Goal: Information Seeking & Learning: Learn about a topic

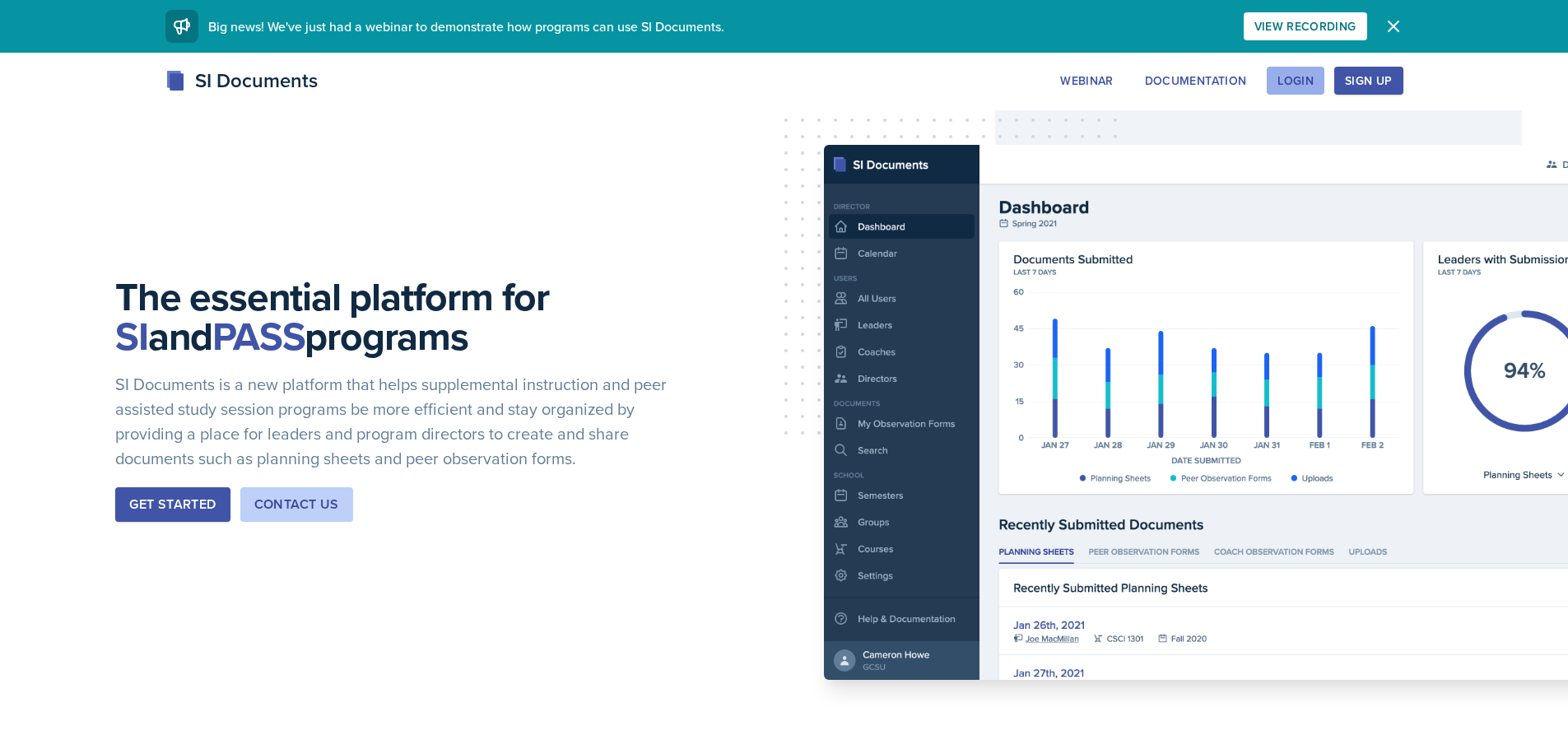
click at [1294, 84] on div "Login" at bounding box center [1296, 80] width 36 height 13
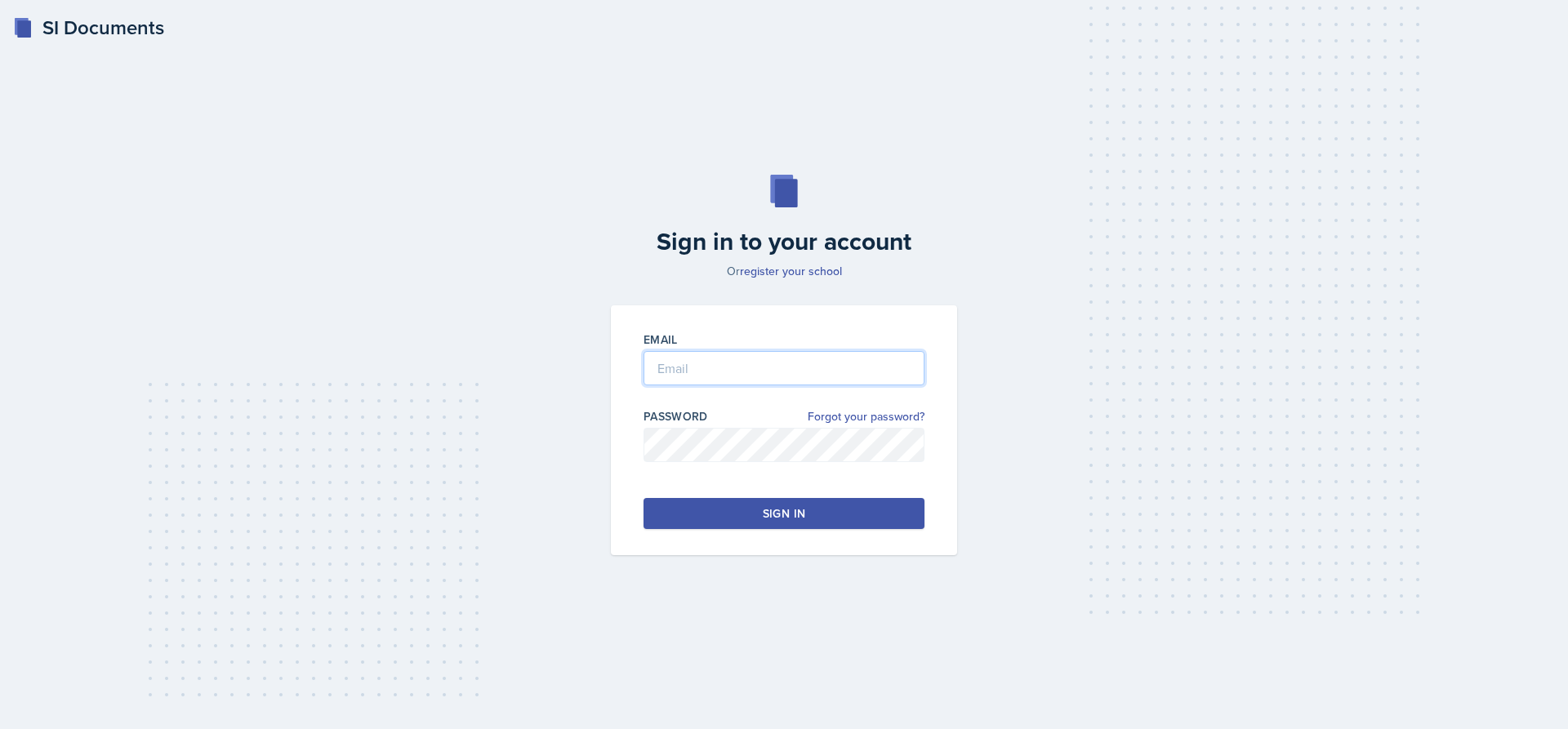
click at [753, 356] on input "email" at bounding box center [784, 367] width 281 height 34
type input "[EMAIL_ADDRESS][DOMAIN_NAME]"
click at [832, 421] on link "Forgot your password?" at bounding box center [865, 416] width 116 height 17
click at [705, 365] on input "email" at bounding box center [784, 367] width 281 height 34
type input "[EMAIL_ADDRESS][DOMAIN_NAME]"
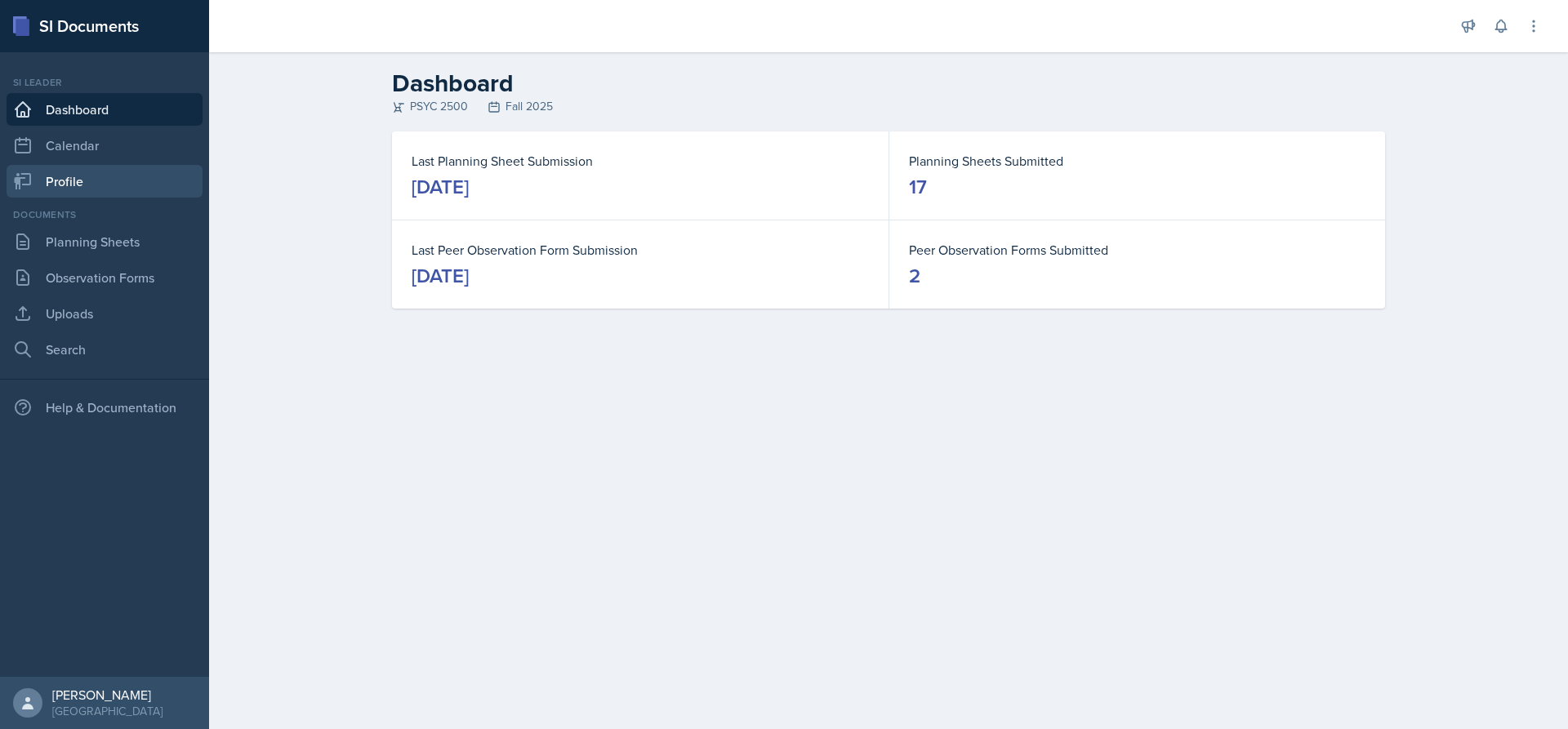
click at [83, 186] on link "Profile" at bounding box center [104, 180] width 196 height 33
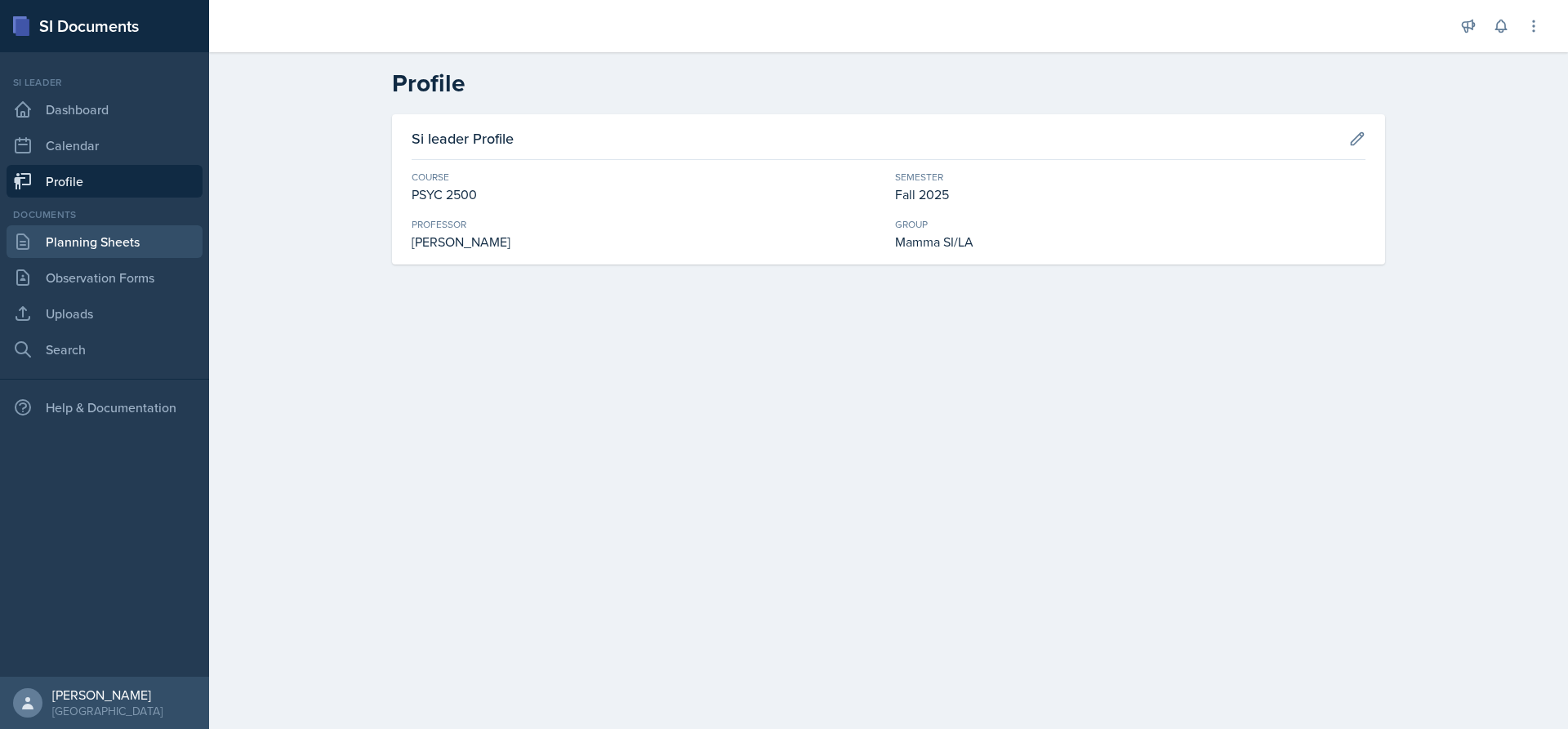
click at [74, 231] on link "Planning Sheets" at bounding box center [104, 241] width 196 height 33
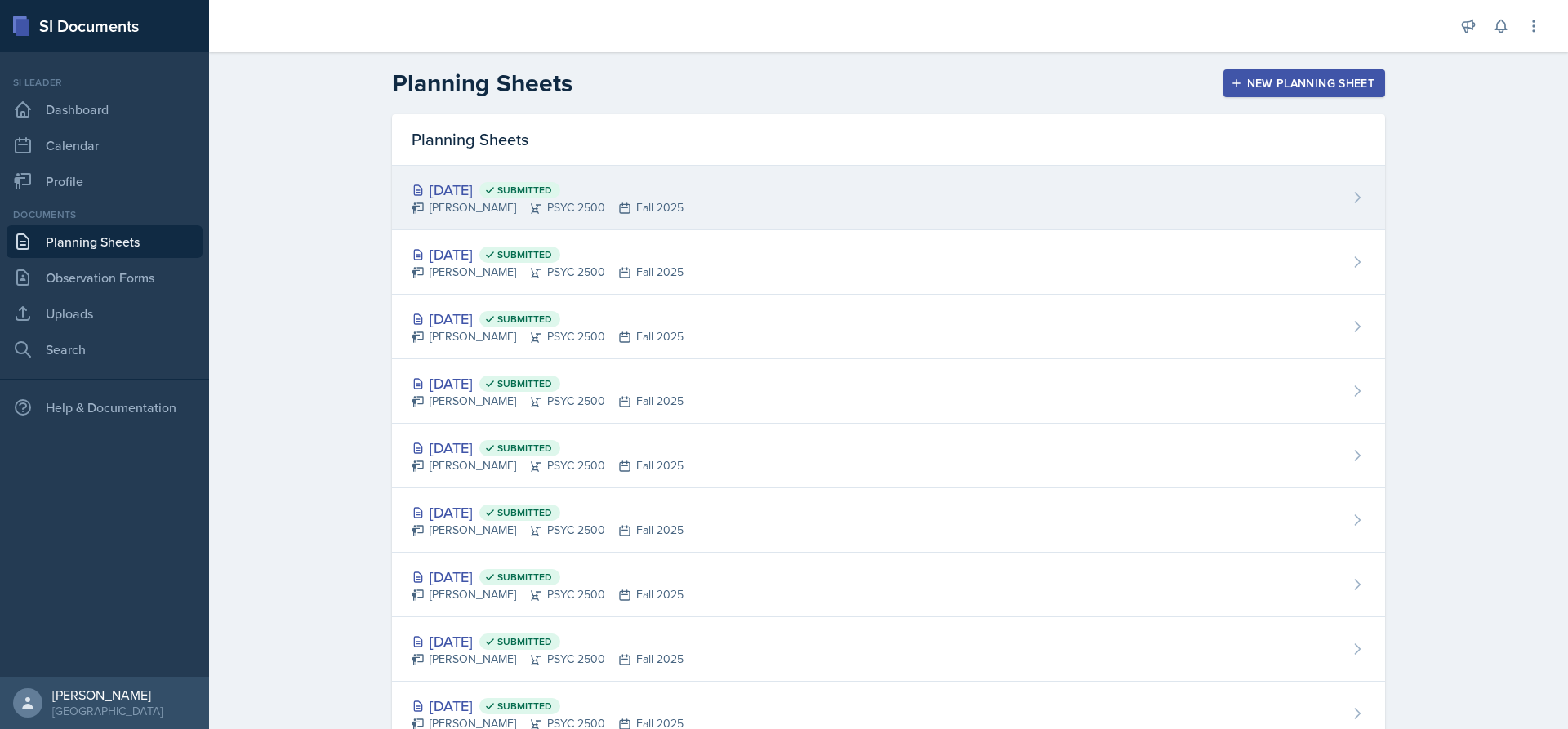
click at [705, 194] on div "[DATE] Submitted Tamiya Pilgrim PSYC 2500 Fall 2025" at bounding box center [888, 197] width 992 height 64
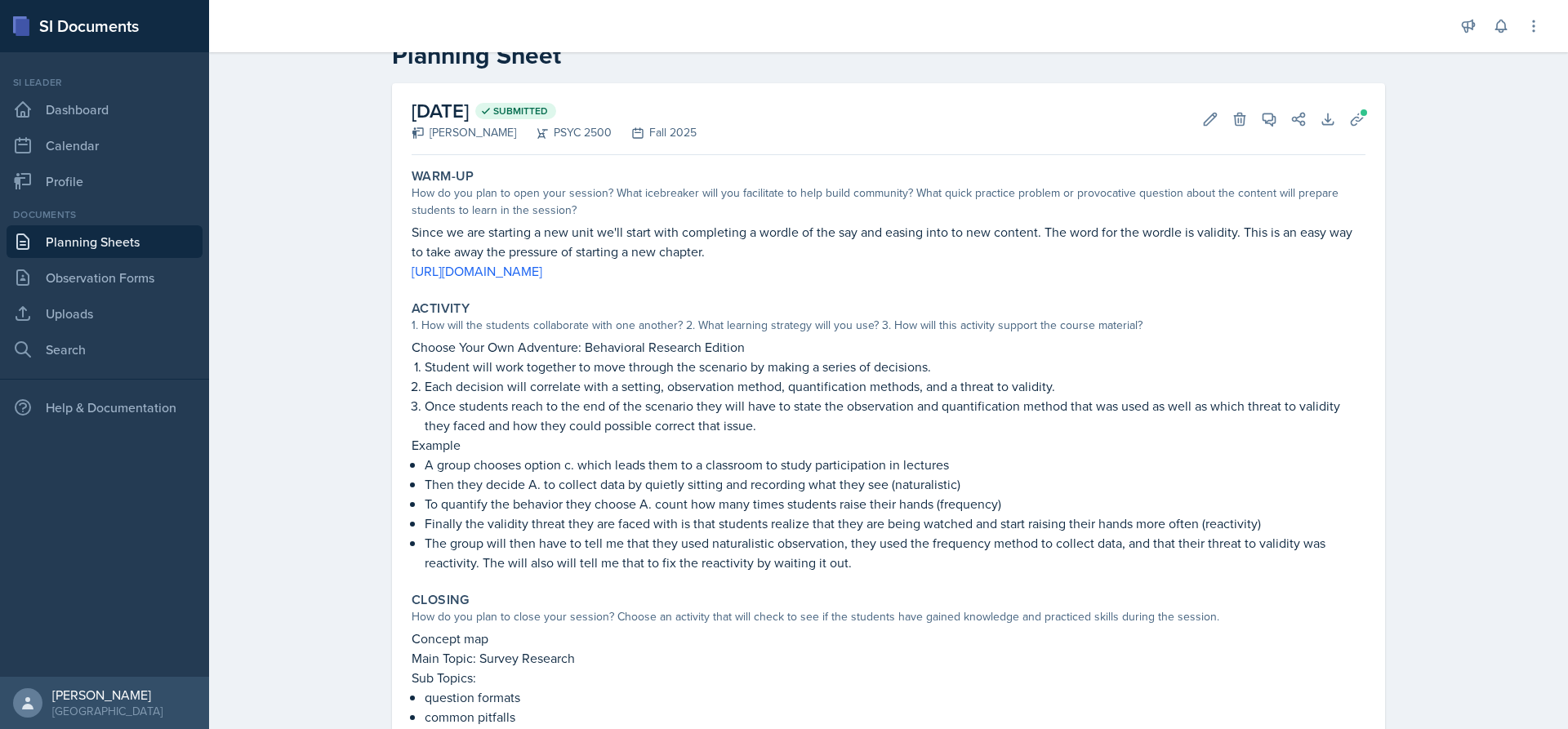
scroll to position [82, 0]
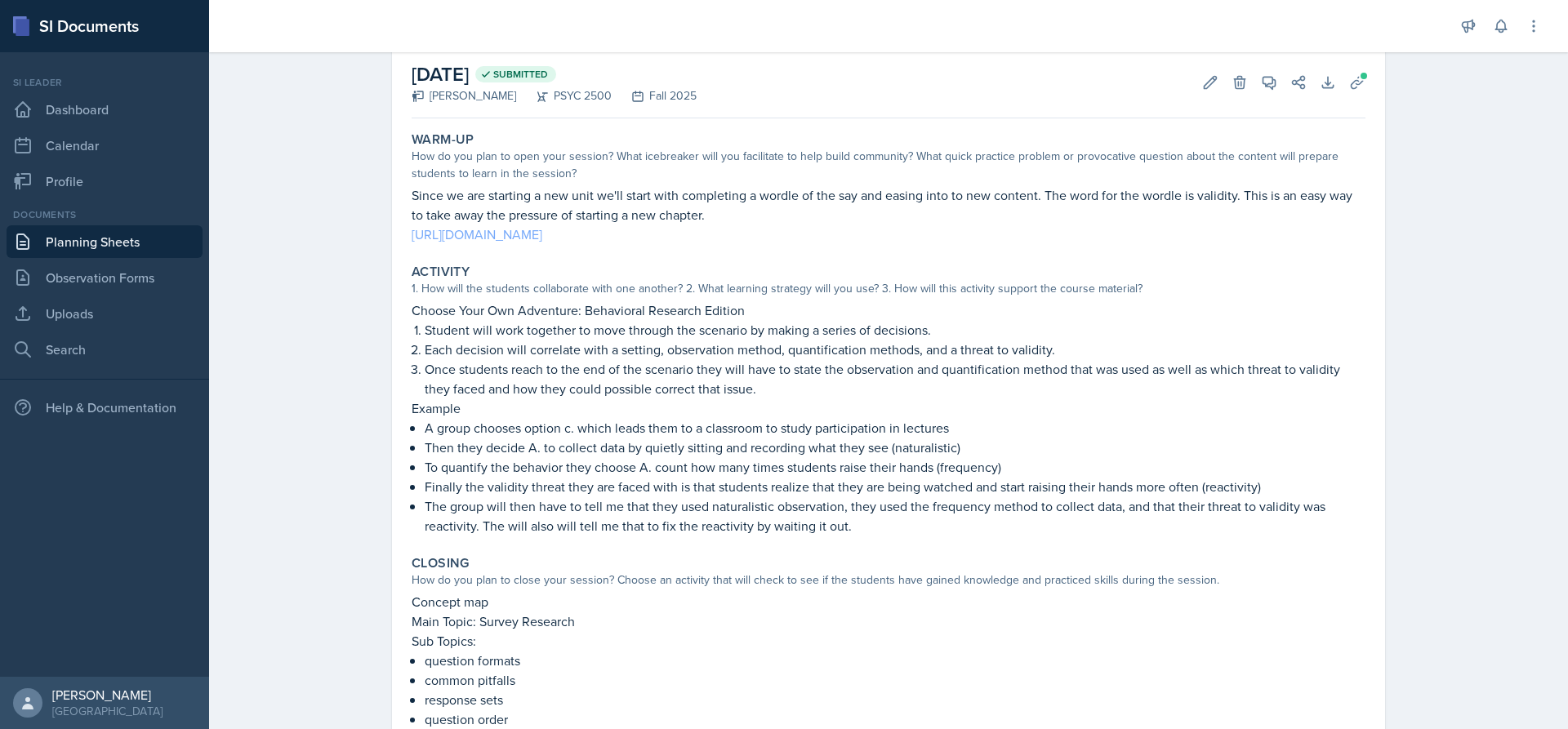
click at [542, 239] on link "[URL][DOMAIN_NAME]" at bounding box center [477, 234] width 131 height 18
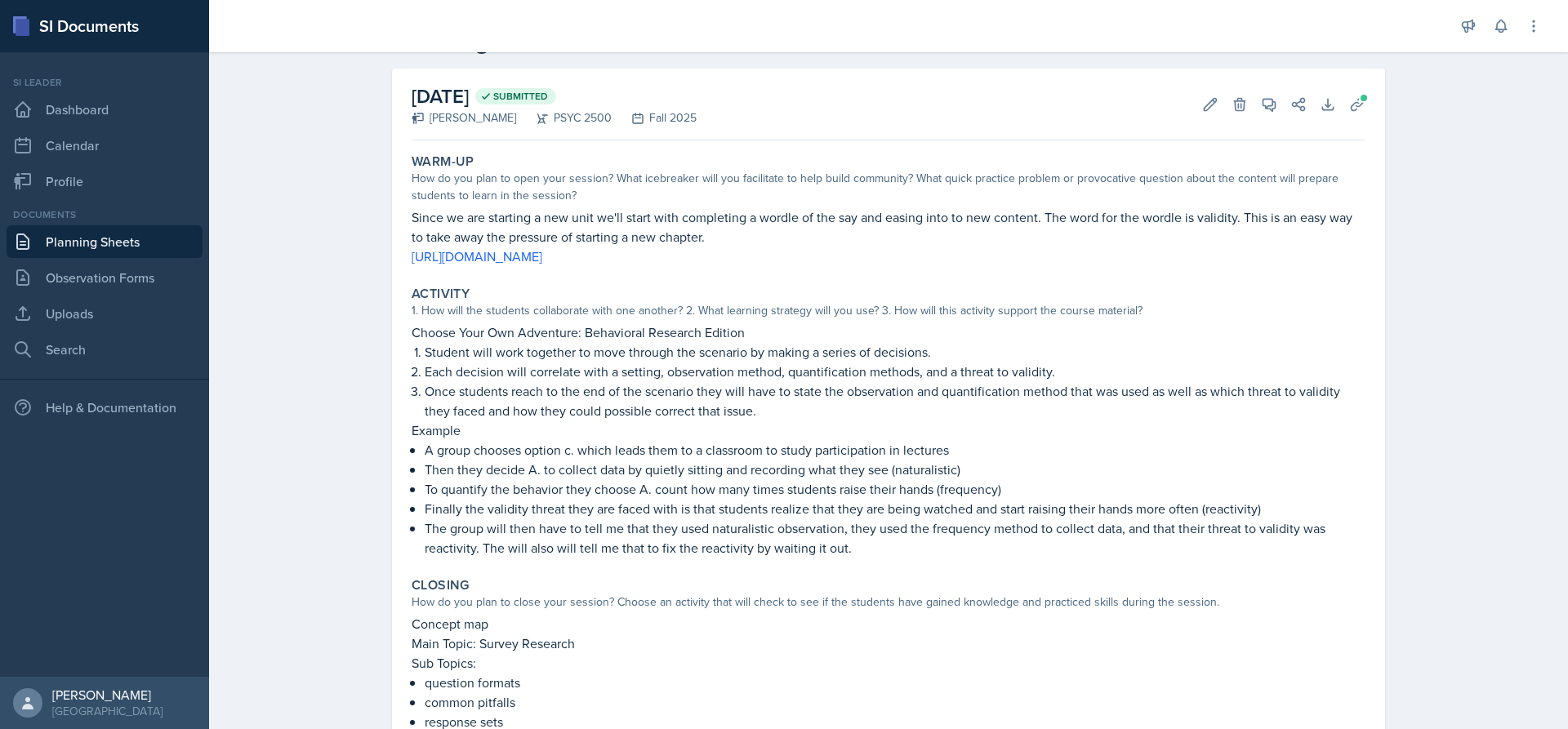
scroll to position [0, 0]
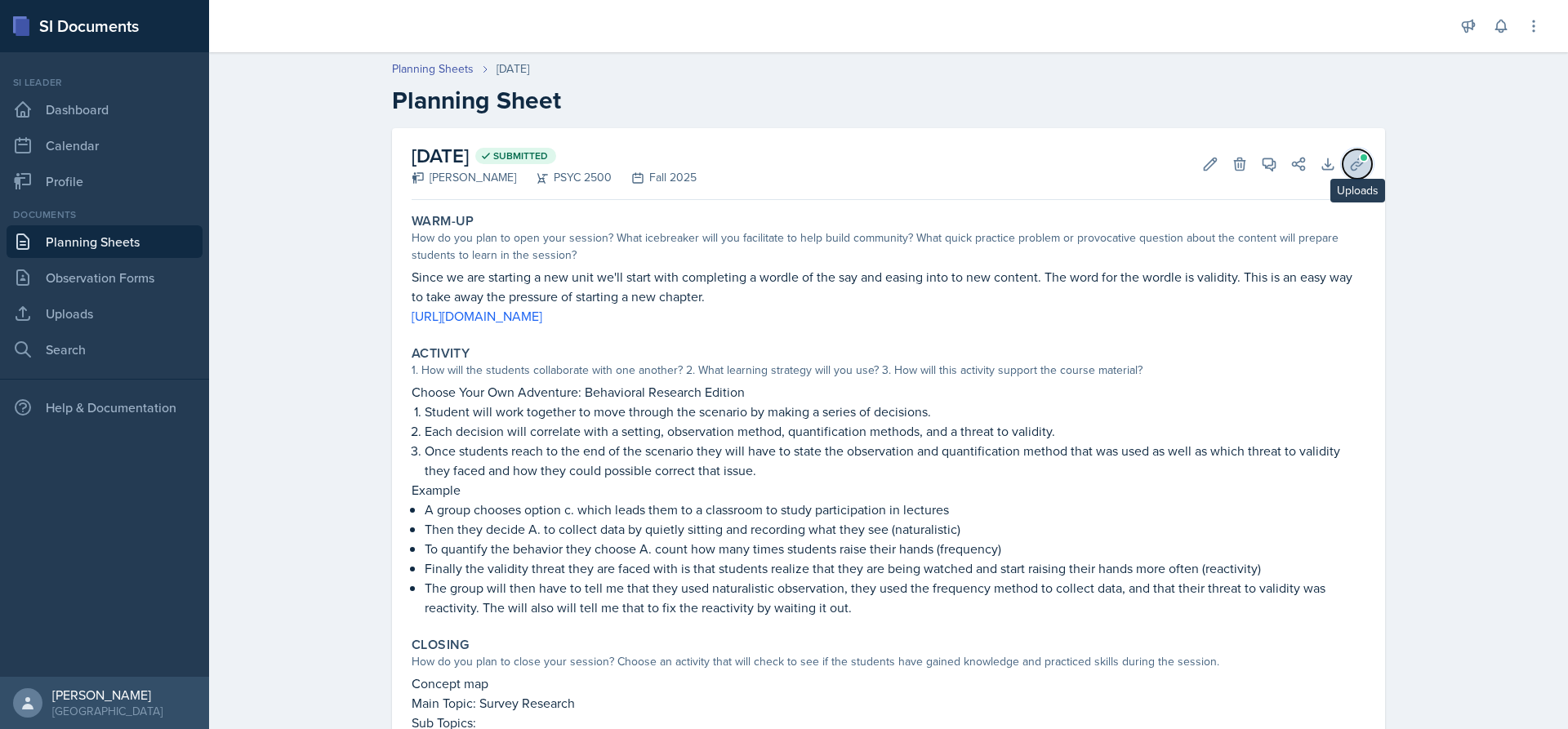
click at [1358, 161] on span at bounding box center [1363, 158] width 10 height 10
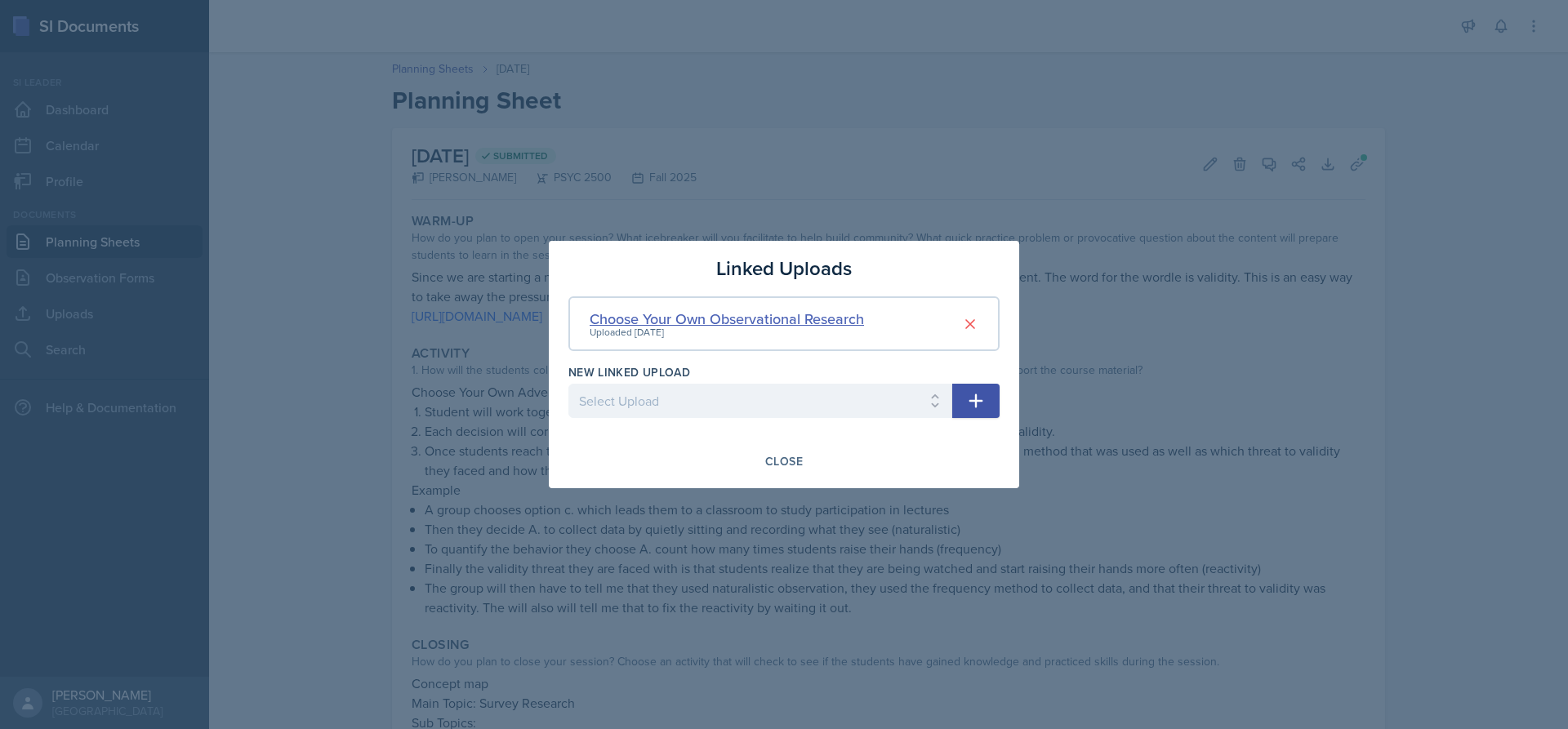
click at [854, 316] on div "Choose Your Own Observational Research" at bounding box center [726, 318] width 274 height 22
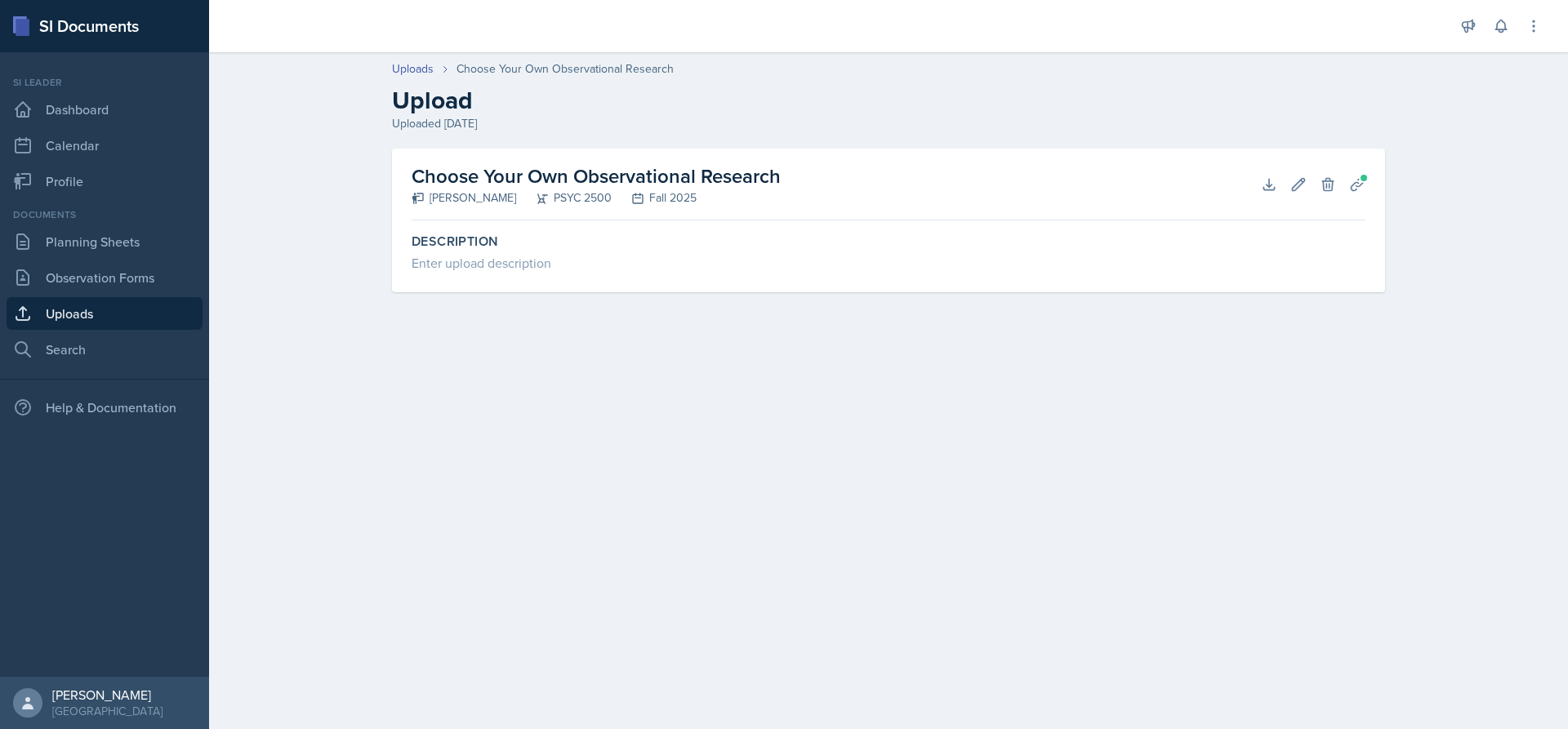
click at [497, 173] on h2 "Choose Your Own Observational Research" at bounding box center [596, 176] width 369 height 30
click at [1282, 185] on button "Download" at bounding box center [1268, 184] width 30 height 30
click at [132, 240] on link "Planning Sheets" at bounding box center [104, 241] width 196 height 33
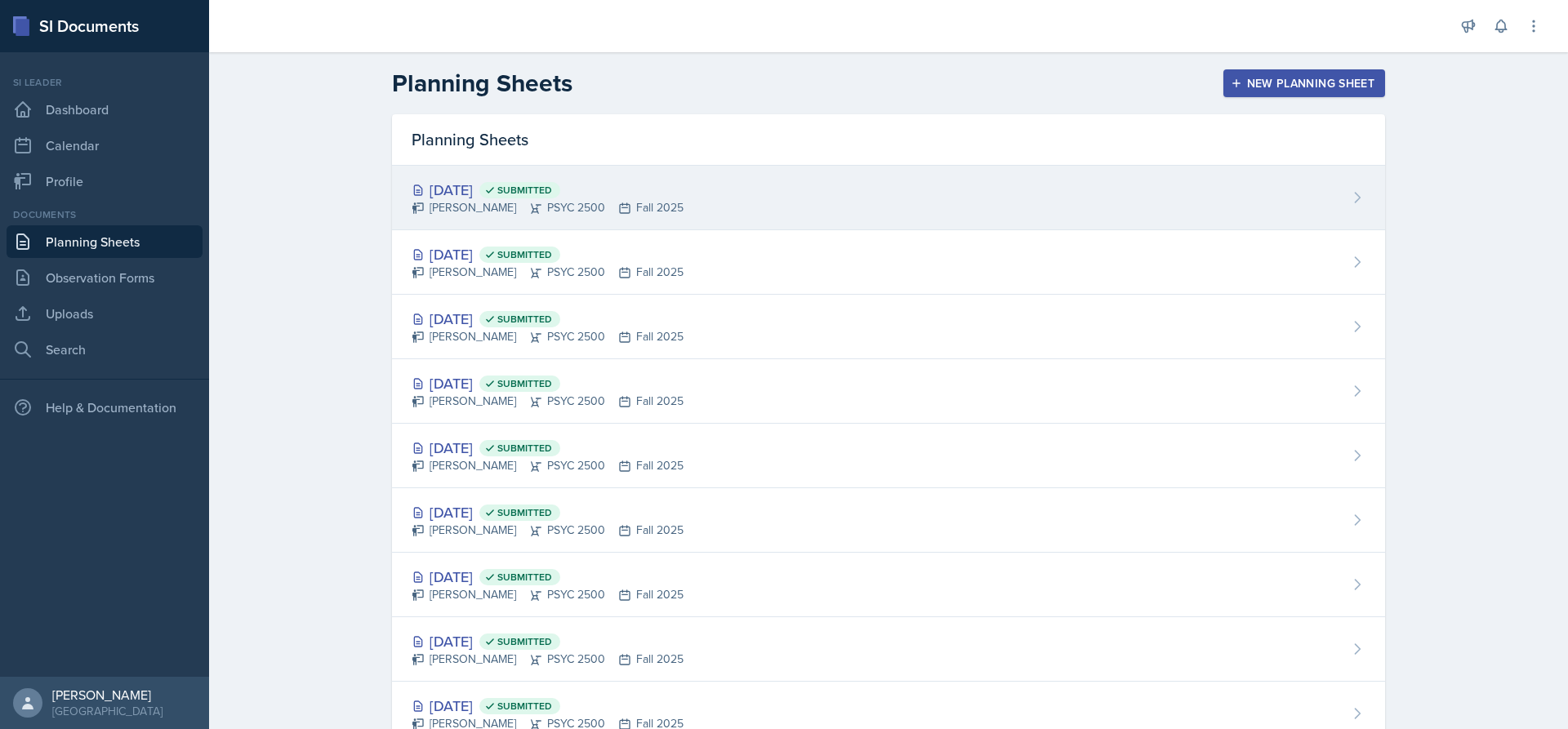
click at [528, 192] on span "Submitted" at bounding box center [519, 190] width 81 height 17
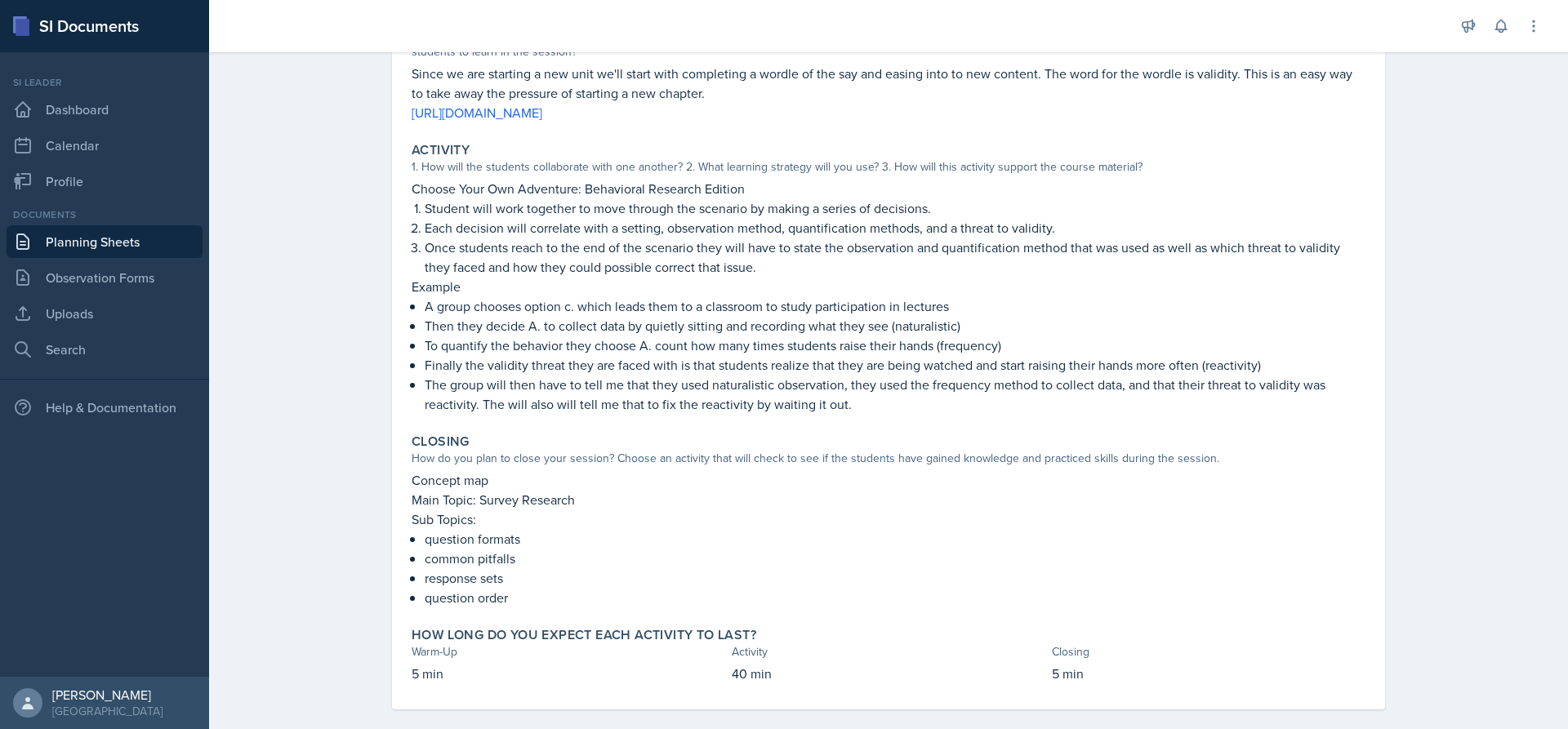
scroll to position [223, 0]
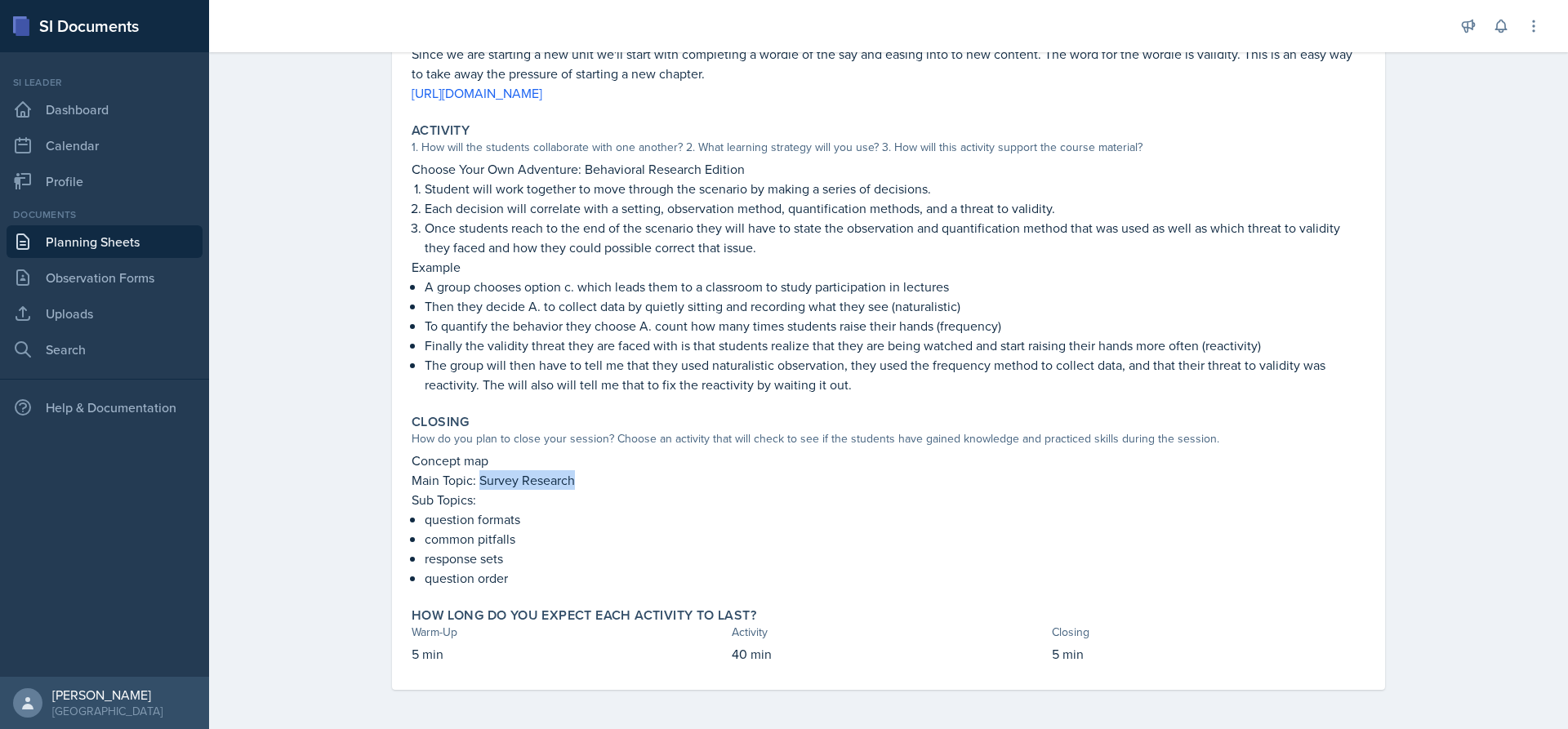
drag, startPoint x: 588, startPoint y: 480, endPoint x: 641, endPoint y: 481, distance: 53.0
click at [641, 481] on p "Main Topic: Survey Research" at bounding box center [889, 480] width 954 height 20
drag, startPoint x: 425, startPoint y: 514, endPoint x: 542, endPoint y: 520, distance: 117.2
click at [542, 520] on p "question formats" at bounding box center [895, 519] width 940 height 20
drag, startPoint x: 416, startPoint y: 533, endPoint x: 515, endPoint y: 536, distance: 99.0
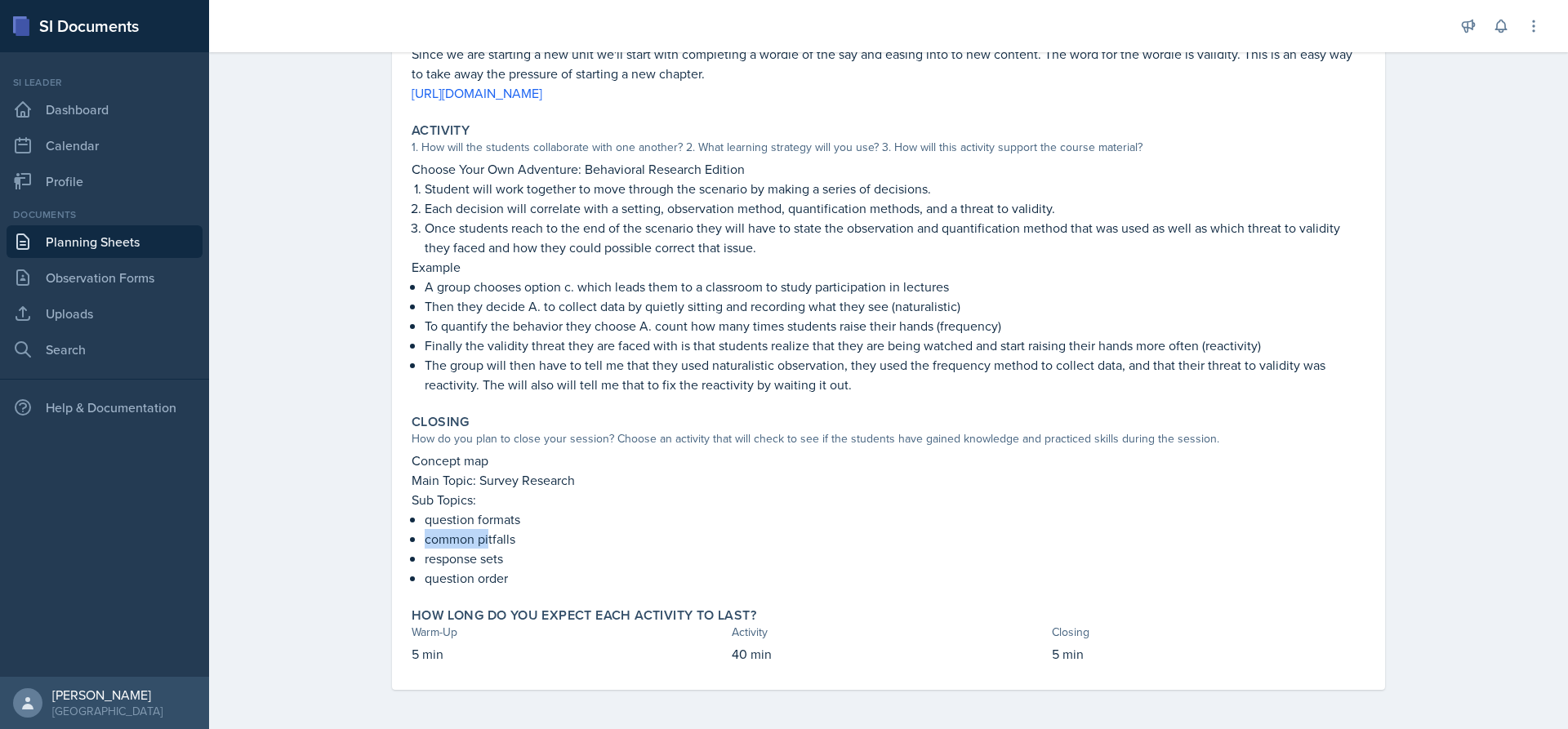
click at [511, 536] on div "Concept map Main Topic: Survey Research Sub Topics: question formats common pit…" at bounding box center [889, 518] width 954 height 137
drag, startPoint x: 416, startPoint y: 553, endPoint x: 503, endPoint y: 559, distance: 87.2
click at [474, 558] on div "Concept map Main Topic: Survey Research Sub Topics: question formats common pit…" at bounding box center [889, 518] width 954 height 137
drag, startPoint x: 415, startPoint y: 569, endPoint x: 526, endPoint y: 576, distance: 111.2
click at [526, 576] on div "Concept map Main Topic: Survey Research Sub Topics: question formats common pit…" at bounding box center [889, 518] width 954 height 137
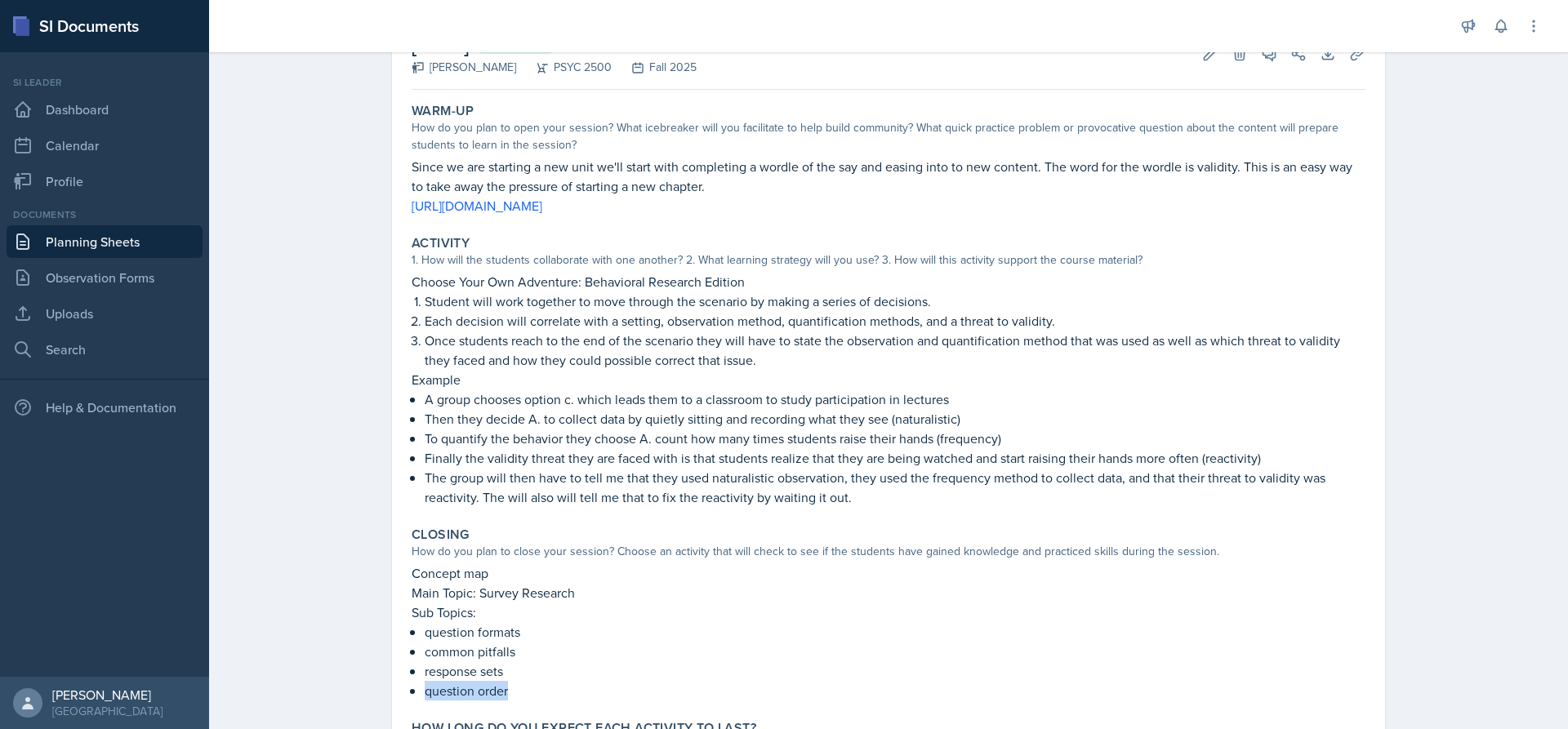
scroll to position [82, 0]
